Goal: Task Accomplishment & Management: Manage account settings

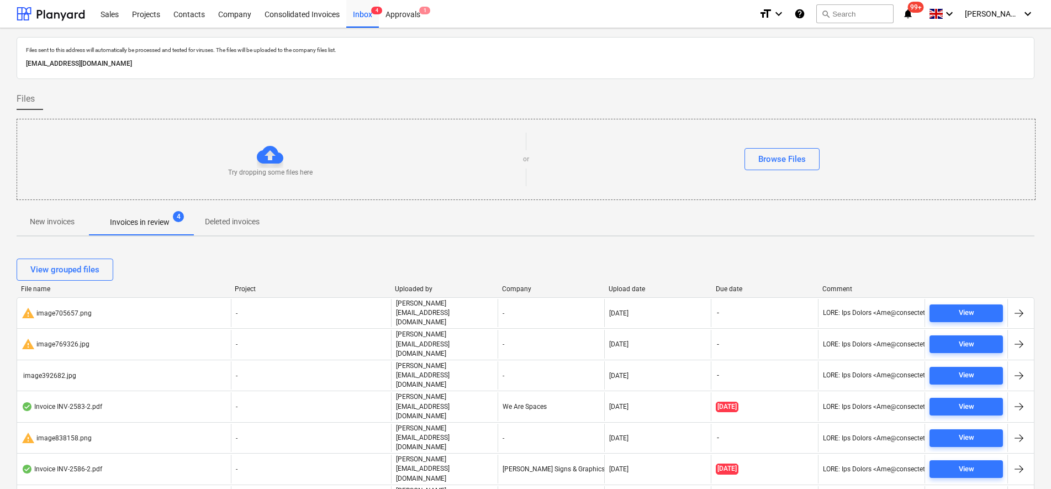
click at [48, 218] on p "New invoices" at bounding box center [52, 222] width 45 height 12
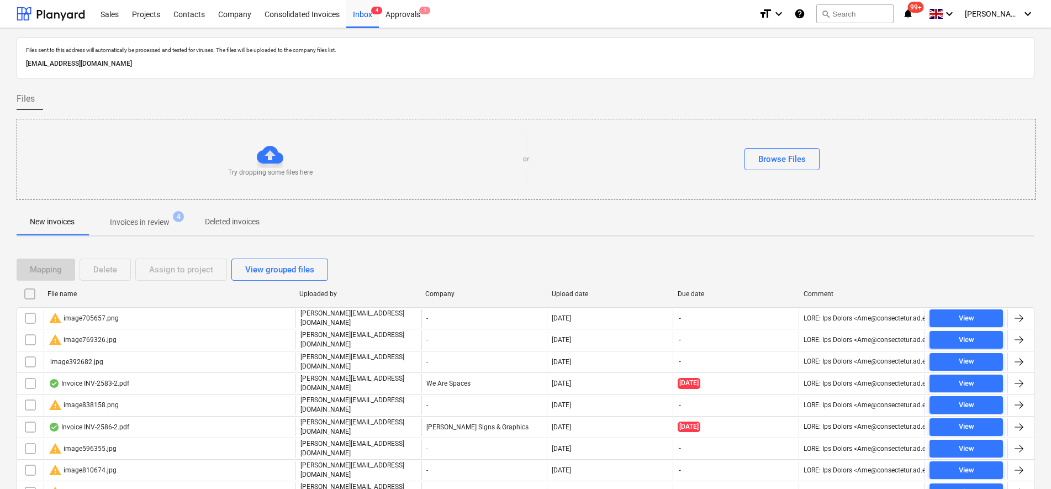
click at [33, 293] on input "checkbox" at bounding box center [30, 294] width 18 height 18
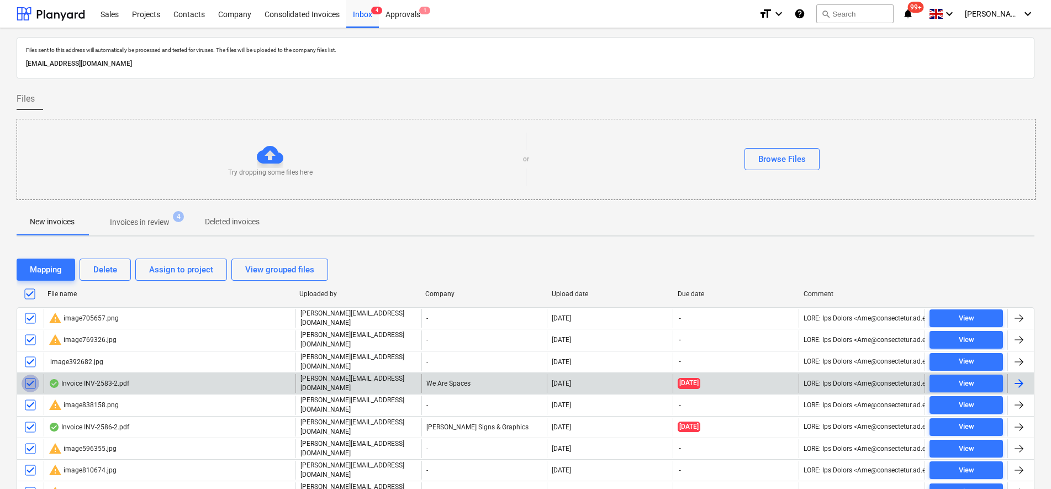
click at [34, 377] on input "checkbox" at bounding box center [31, 383] width 18 height 18
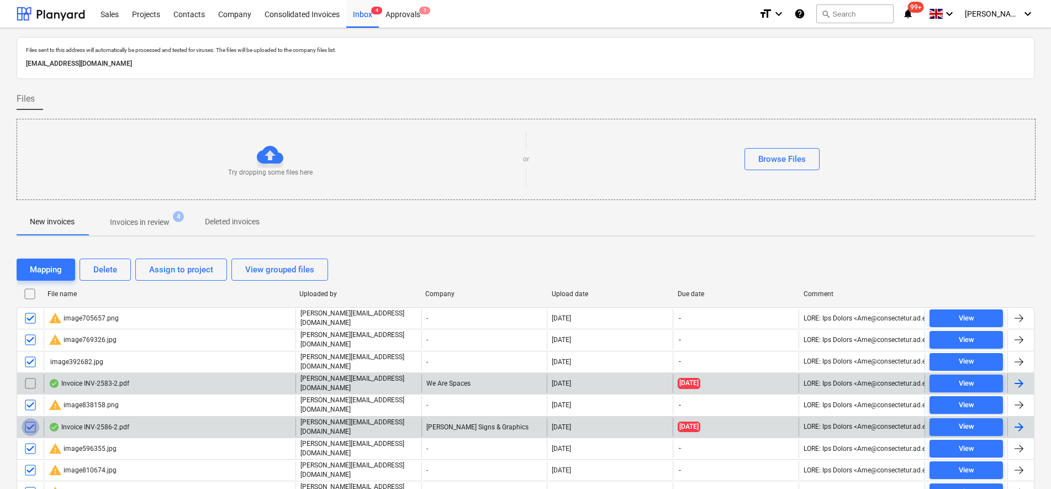
click at [32, 421] on input "checkbox" at bounding box center [31, 427] width 18 height 18
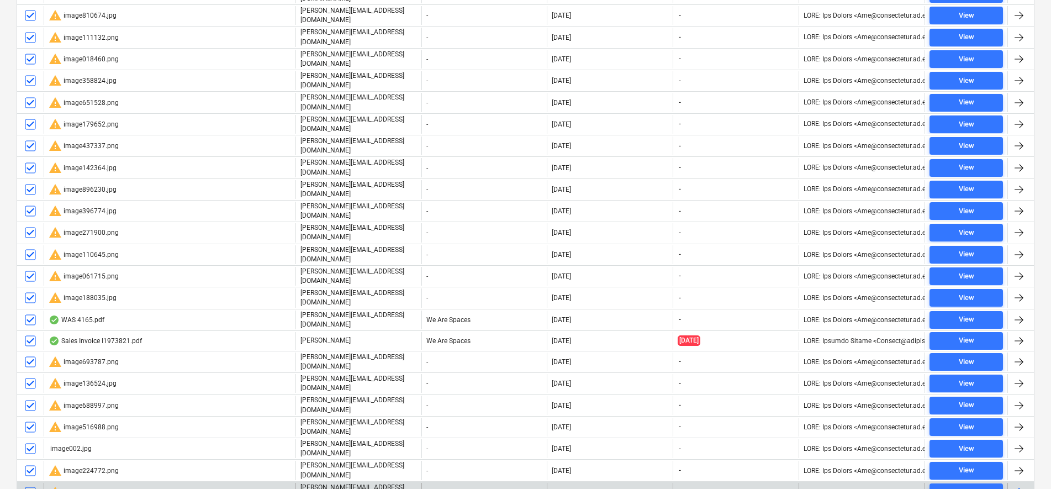
scroll to position [483, 0]
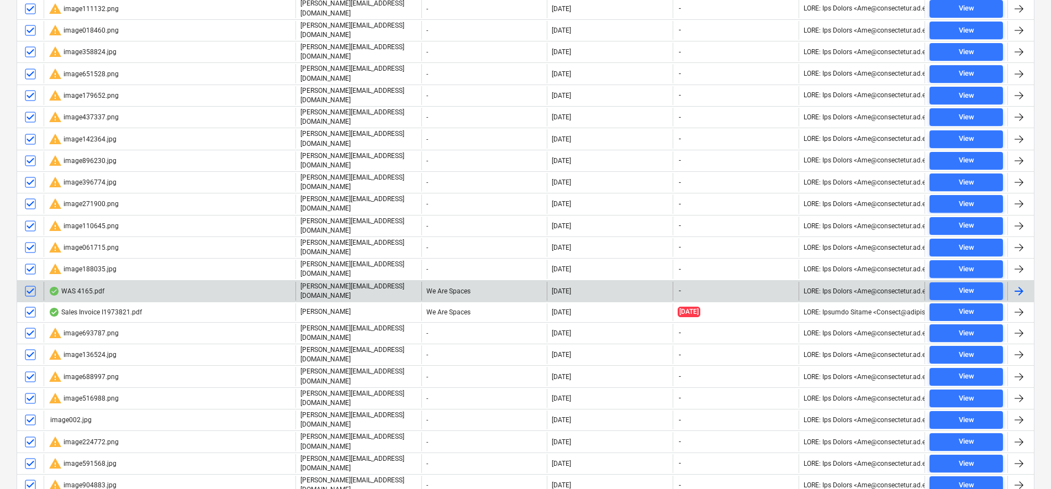
click at [32, 282] on input "checkbox" at bounding box center [31, 291] width 18 height 18
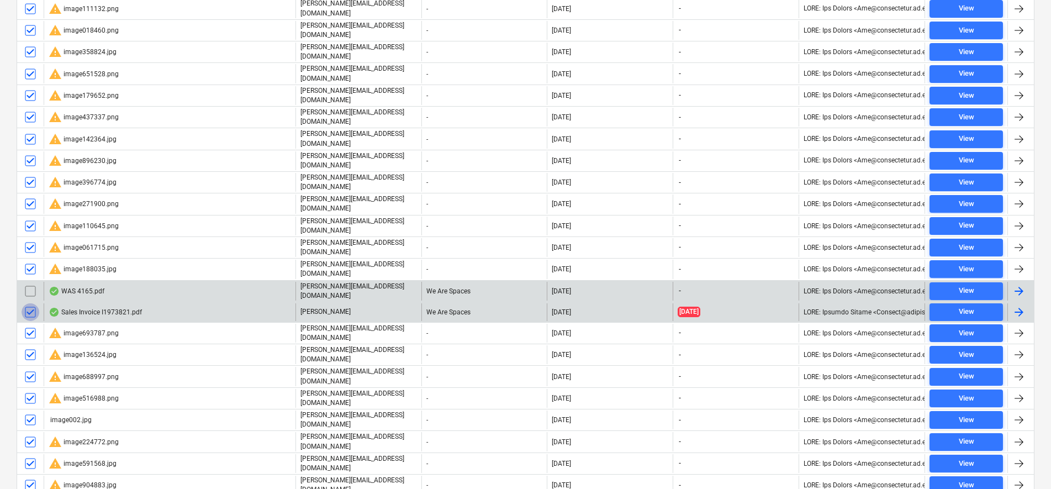
click at [33, 303] on input "checkbox" at bounding box center [31, 312] width 18 height 18
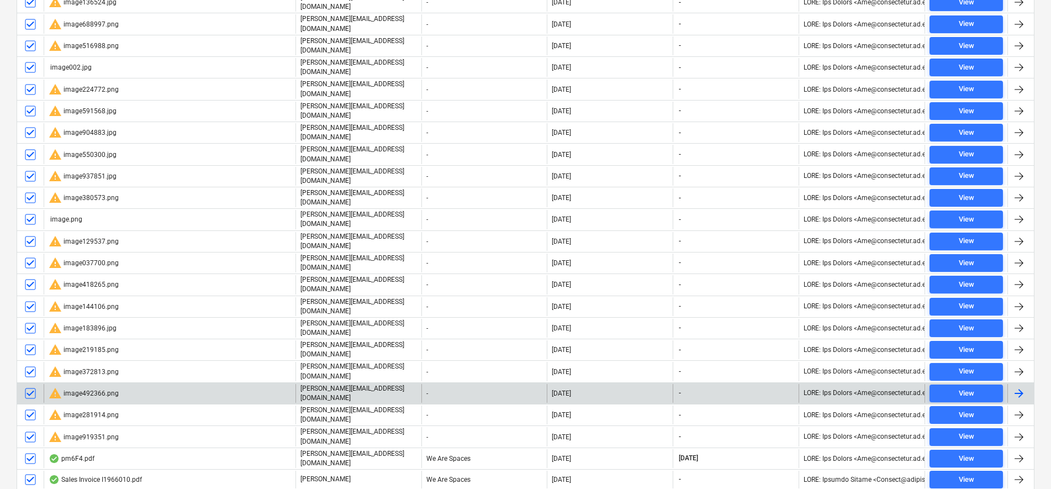
scroll to position [839, 0]
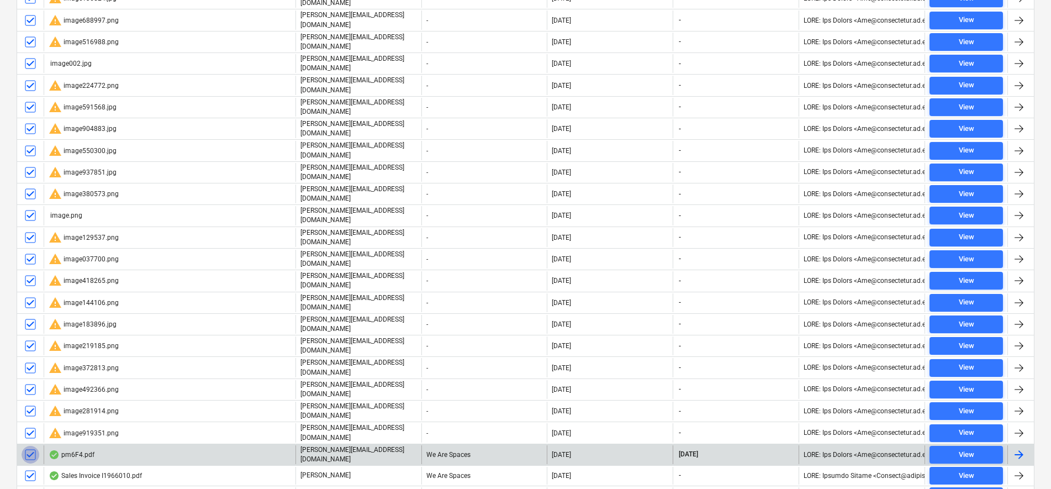
click at [29, 446] on input "checkbox" at bounding box center [31, 455] width 18 height 18
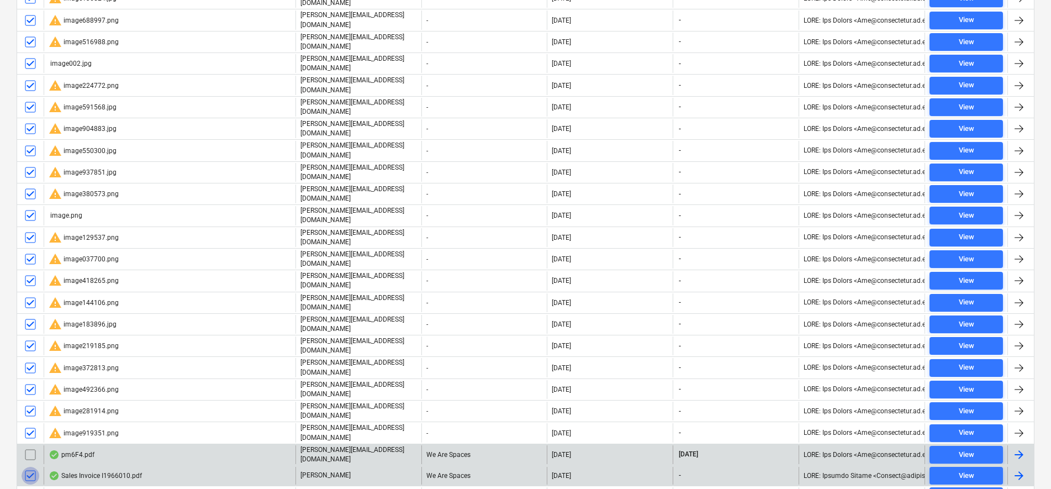
click at [27, 467] on input "checkbox" at bounding box center [31, 476] width 18 height 18
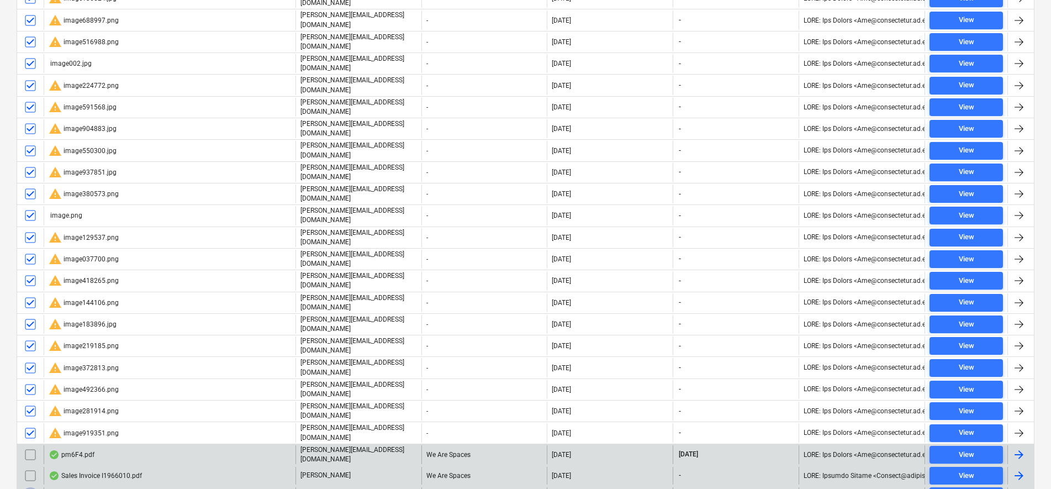
click at [28, 487] on input "checkbox" at bounding box center [31, 496] width 18 height 18
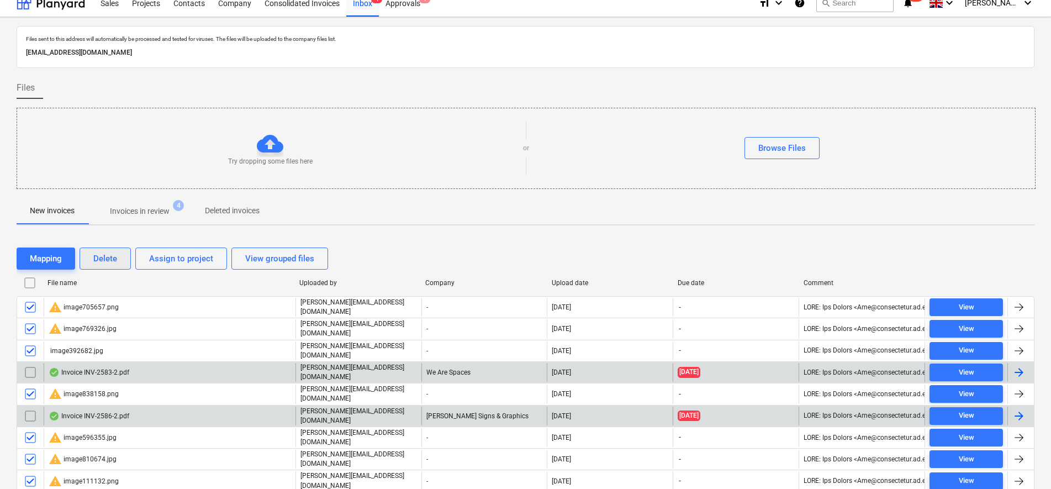
scroll to position [0, 0]
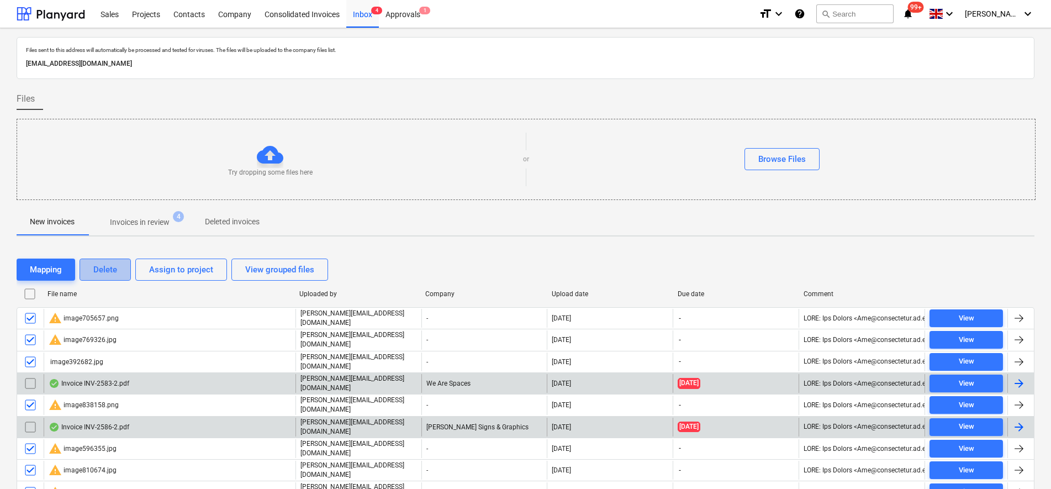
click at [109, 266] on div "Delete" at bounding box center [105, 269] width 24 height 14
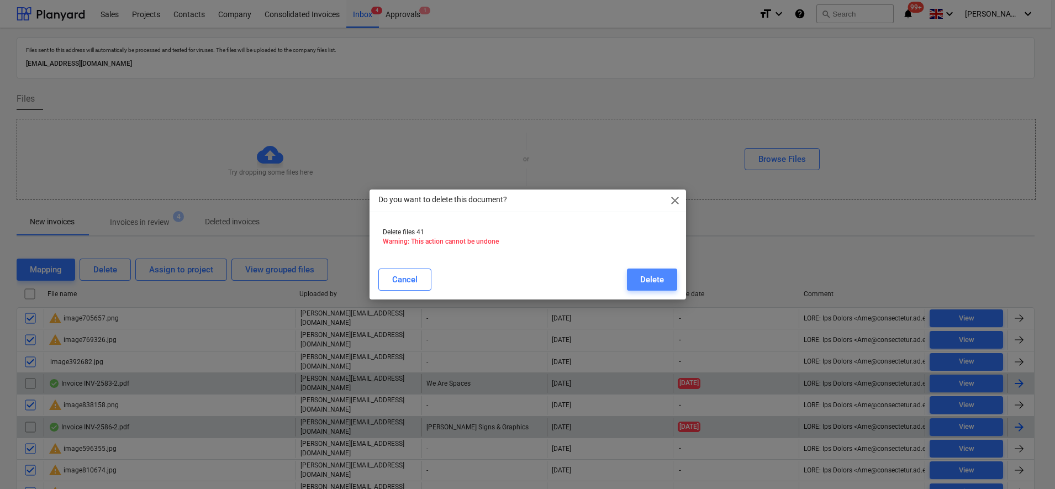
click at [643, 279] on div "Delete" at bounding box center [652, 279] width 24 height 14
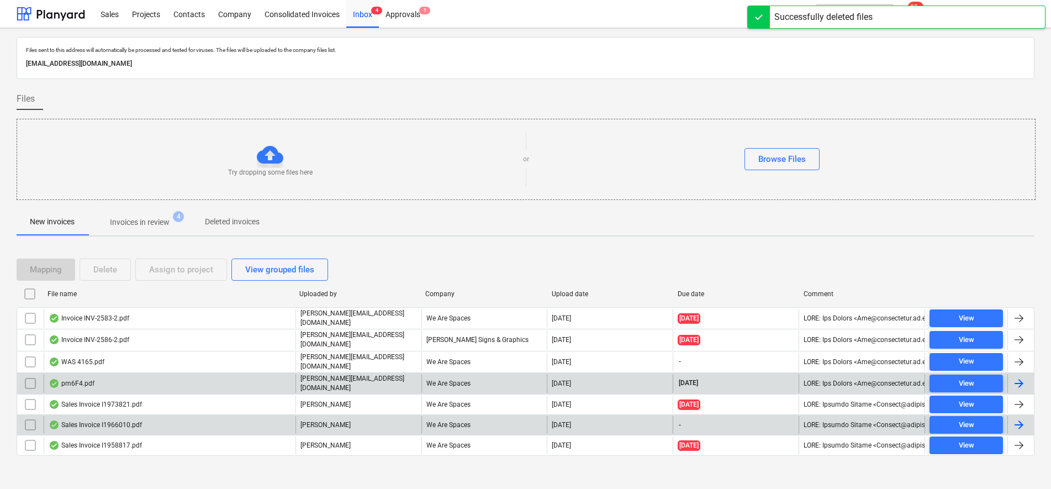
click at [137, 220] on p "Invoices in review" at bounding box center [140, 222] width 60 height 12
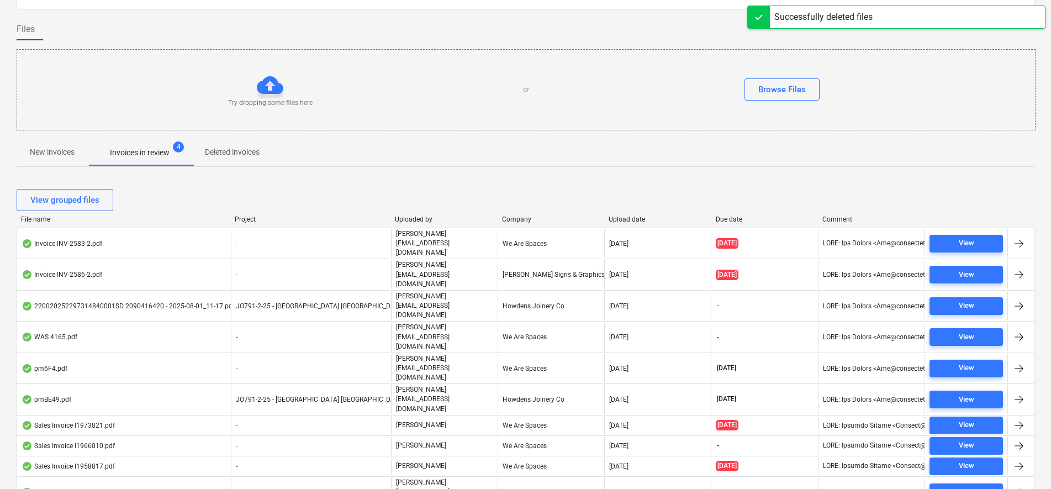
scroll to position [73, 0]
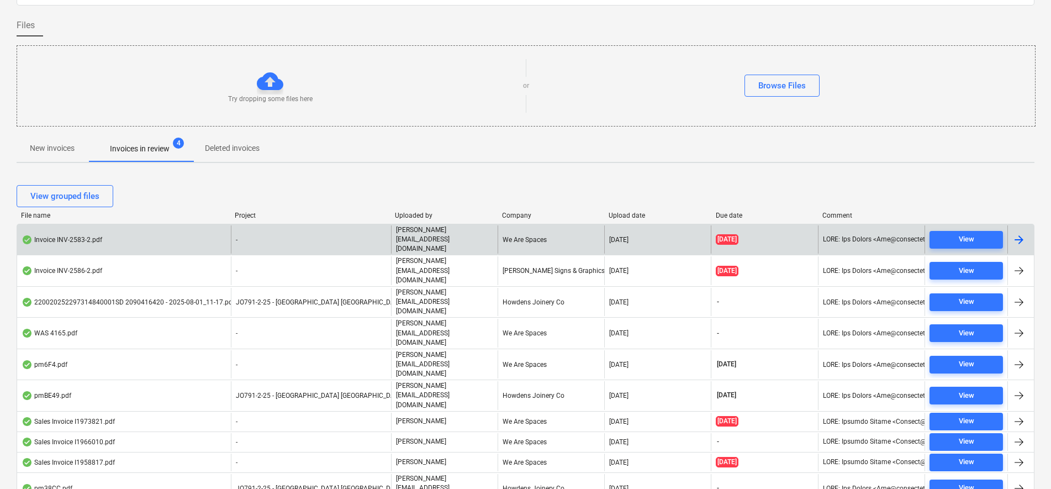
click at [287, 238] on div "-" at bounding box center [311, 239] width 160 height 28
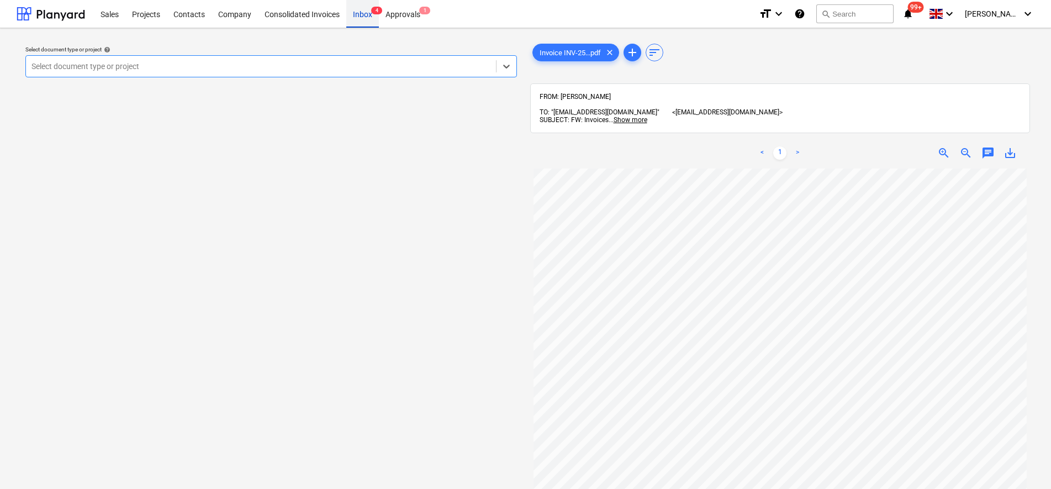
click at [369, 21] on div "Inbox 4" at bounding box center [362, 13] width 33 height 28
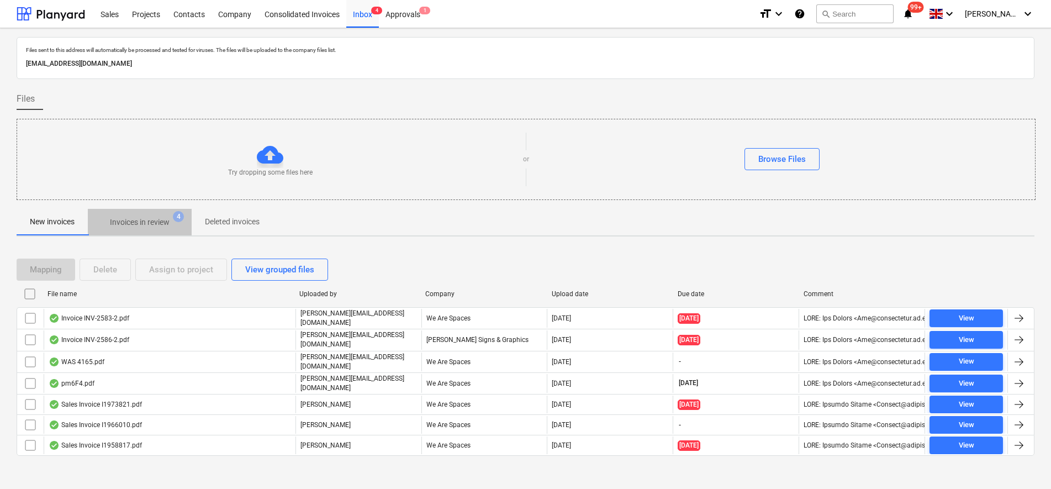
click at [162, 224] on p "Invoices in review" at bounding box center [140, 222] width 60 height 12
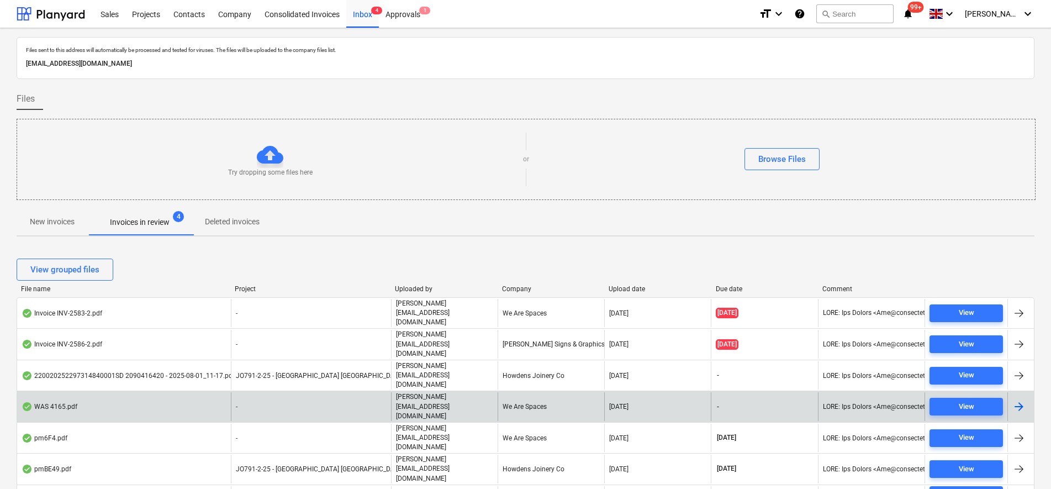
click at [188, 392] on div "WAS 4165.pdf" at bounding box center [124, 406] width 214 height 28
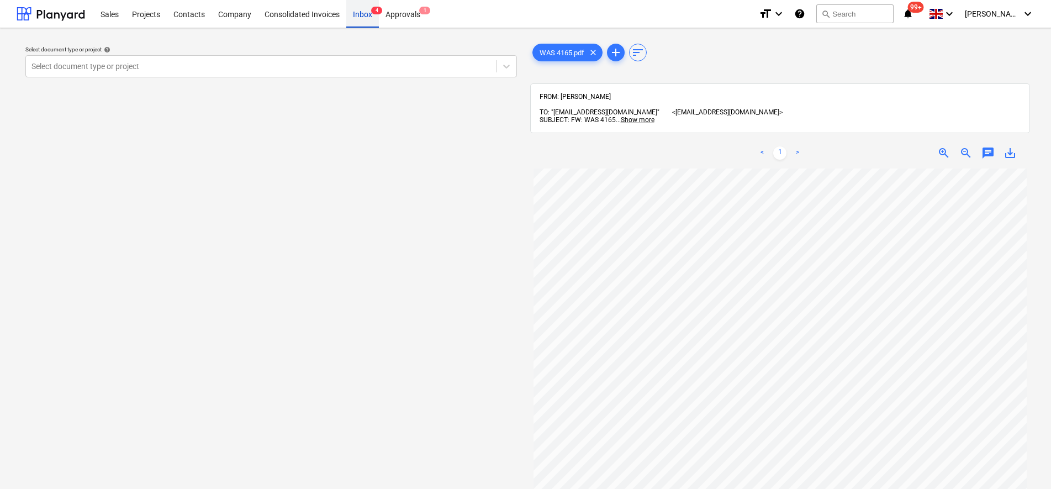
click at [373, 18] on div "Inbox 4" at bounding box center [362, 13] width 33 height 28
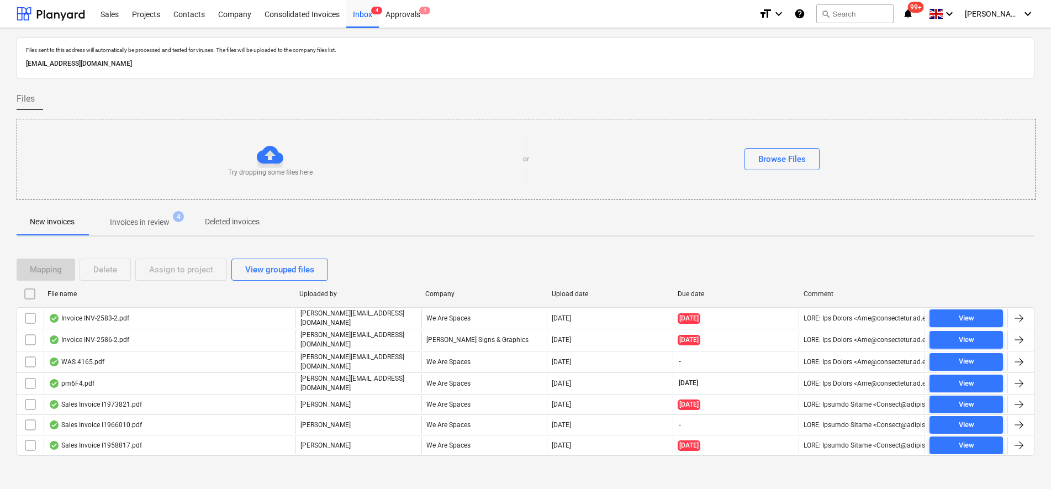
click at [147, 215] on span "Invoices in review 4" at bounding box center [140, 222] width 104 height 20
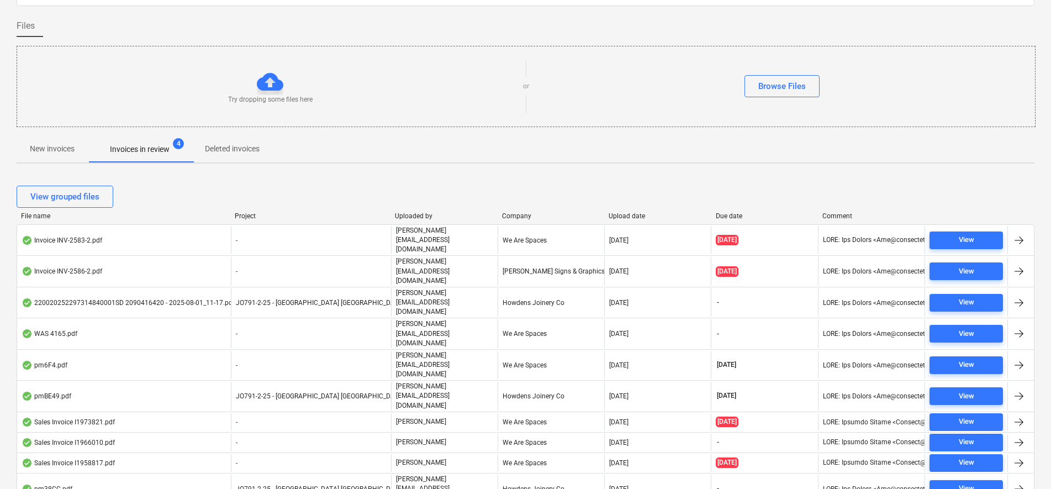
scroll to position [73, 0]
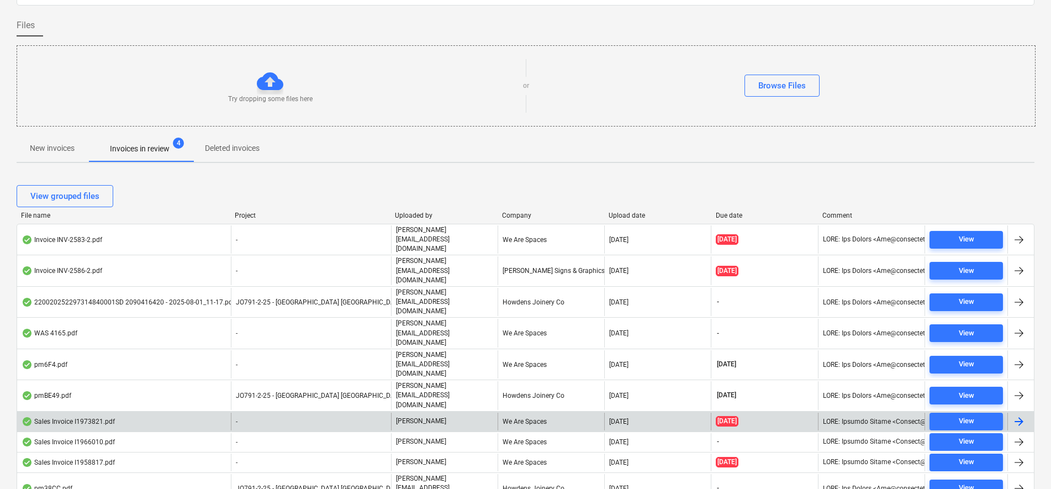
click at [74, 417] on div "Sales Invoice I1973821.pdf" at bounding box center [68, 421] width 93 height 9
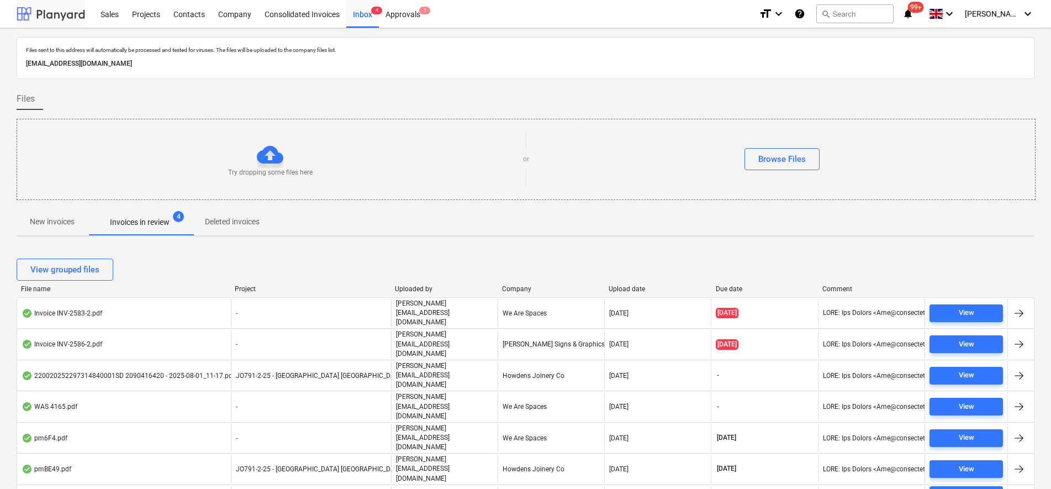
scroll to position [73, 0]
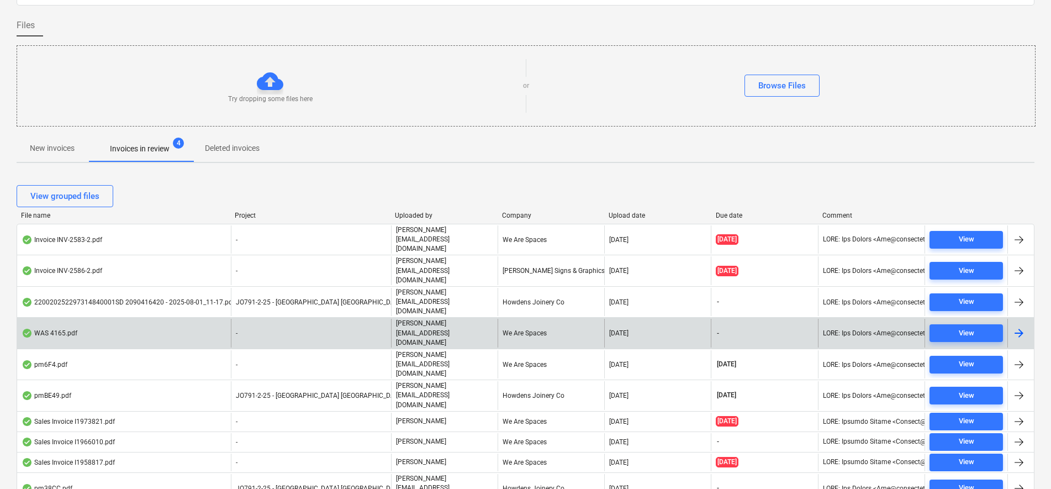
click at [371, 319] on div "-" at bounding box center [311, 333] width 160 height 28
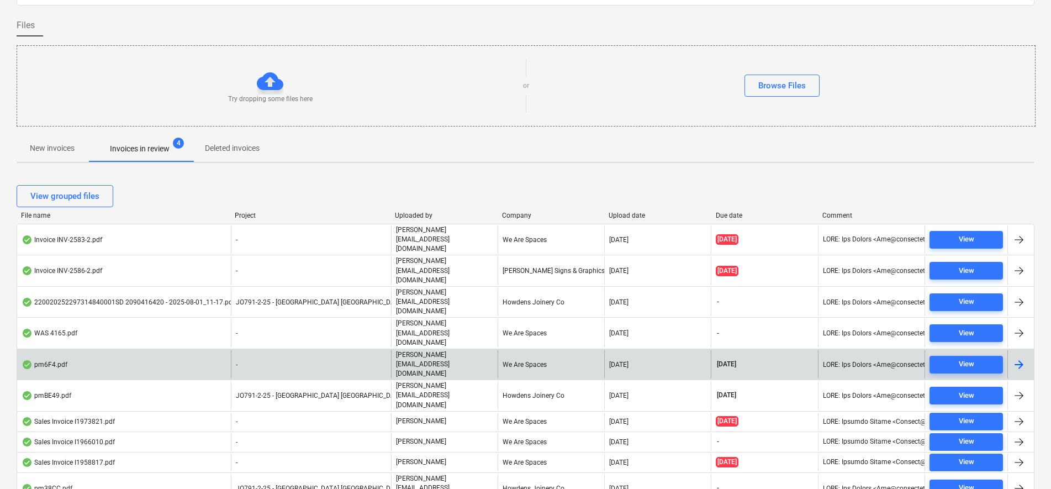
click at [358, 350] on div "-" at bounding box center [311, 364] width 160 height 28
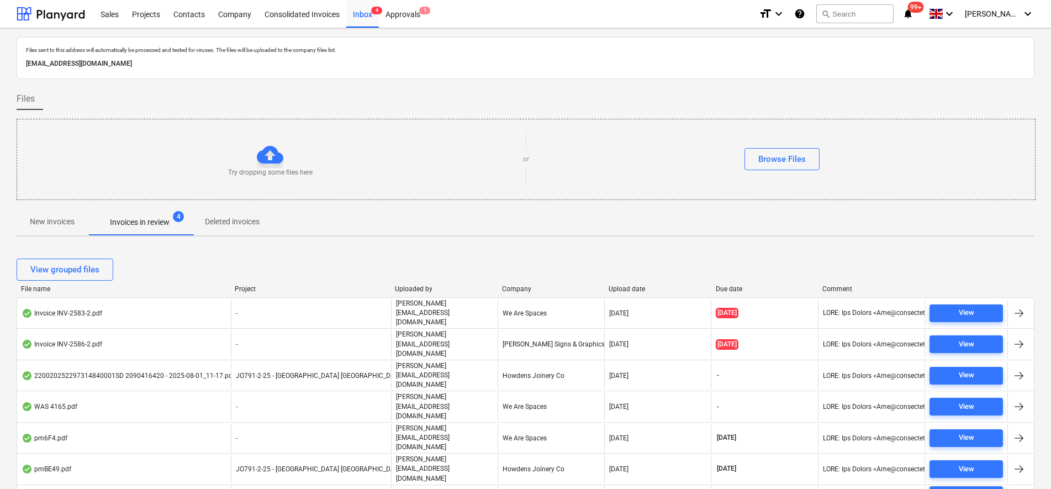
scroll to position [73, 0]
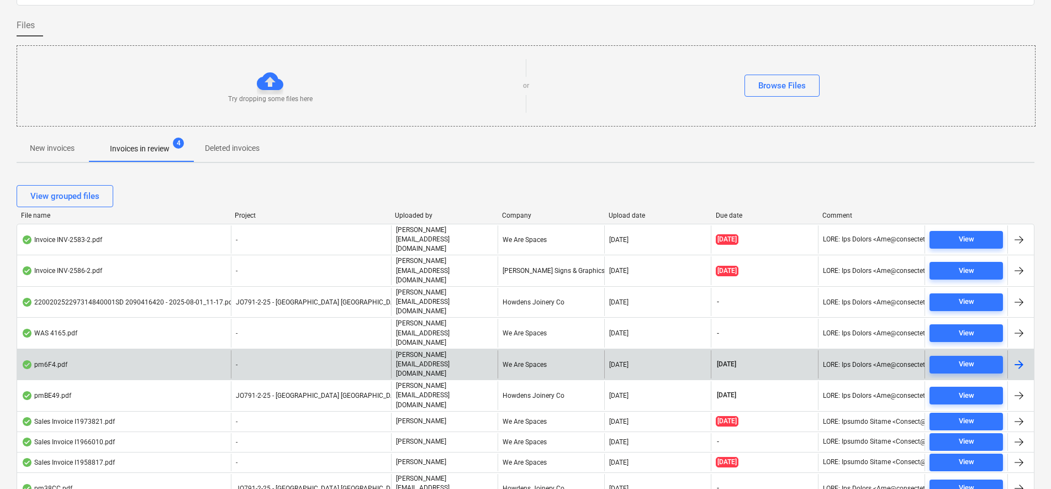
click at [421, 350] on p "[PERSON_NAME][EMAIL_ADDRESS][DOMAIN_NAME]" at bounding box center [444, 364] width 97 height 28
